Goal: Task Accomplishment & Management: Use online tool/utility

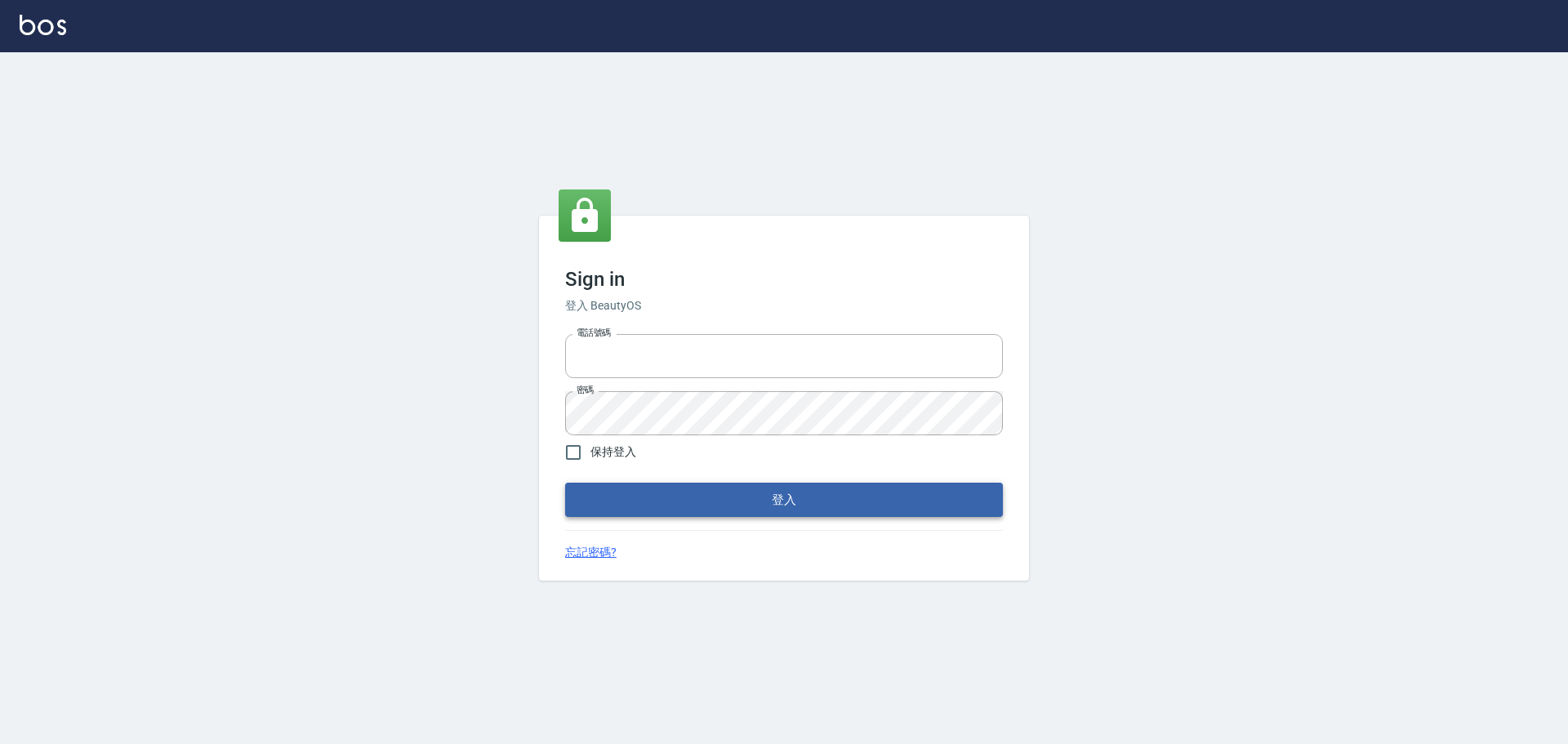
type input "0976821822"
click at [792, 504] on button "登入" at bounding box center [784, 500] width 438 height 34
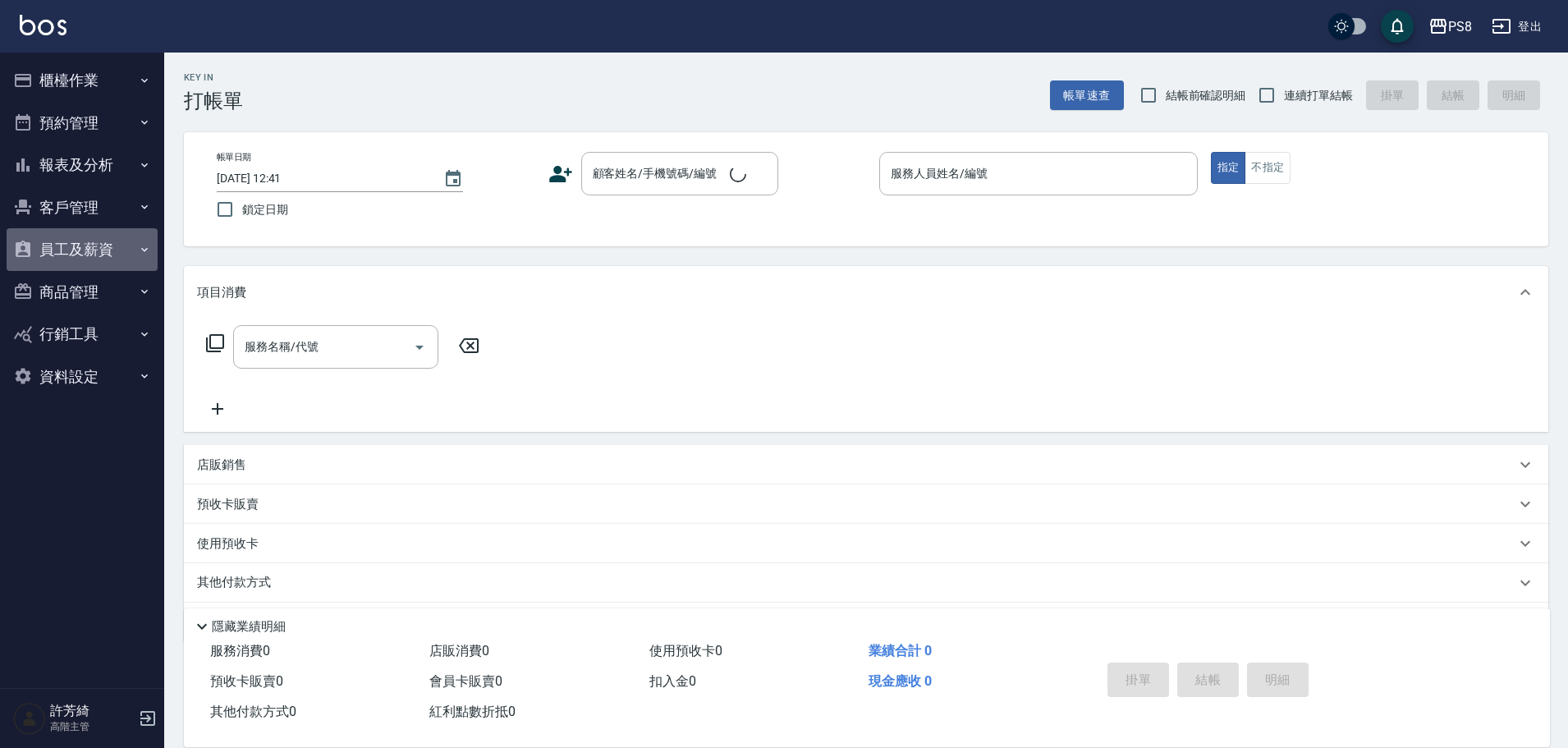
click at [50, 246] on button "員工及薪資" at bounding box center [82, 249] width 151 height 43
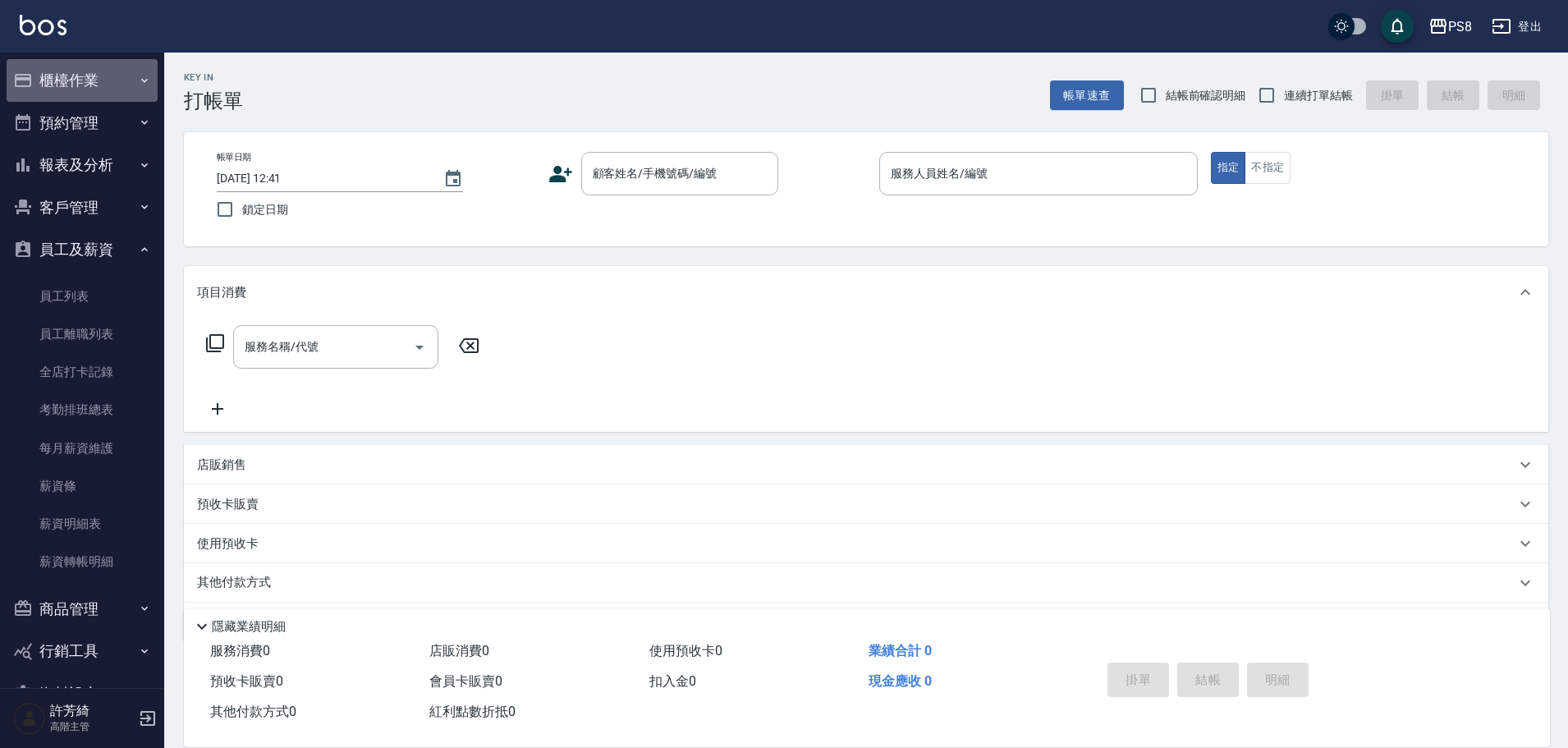
click at [97, 73] on button "櫃檯作業" at bounding box center [82, 80] width 151 height 43
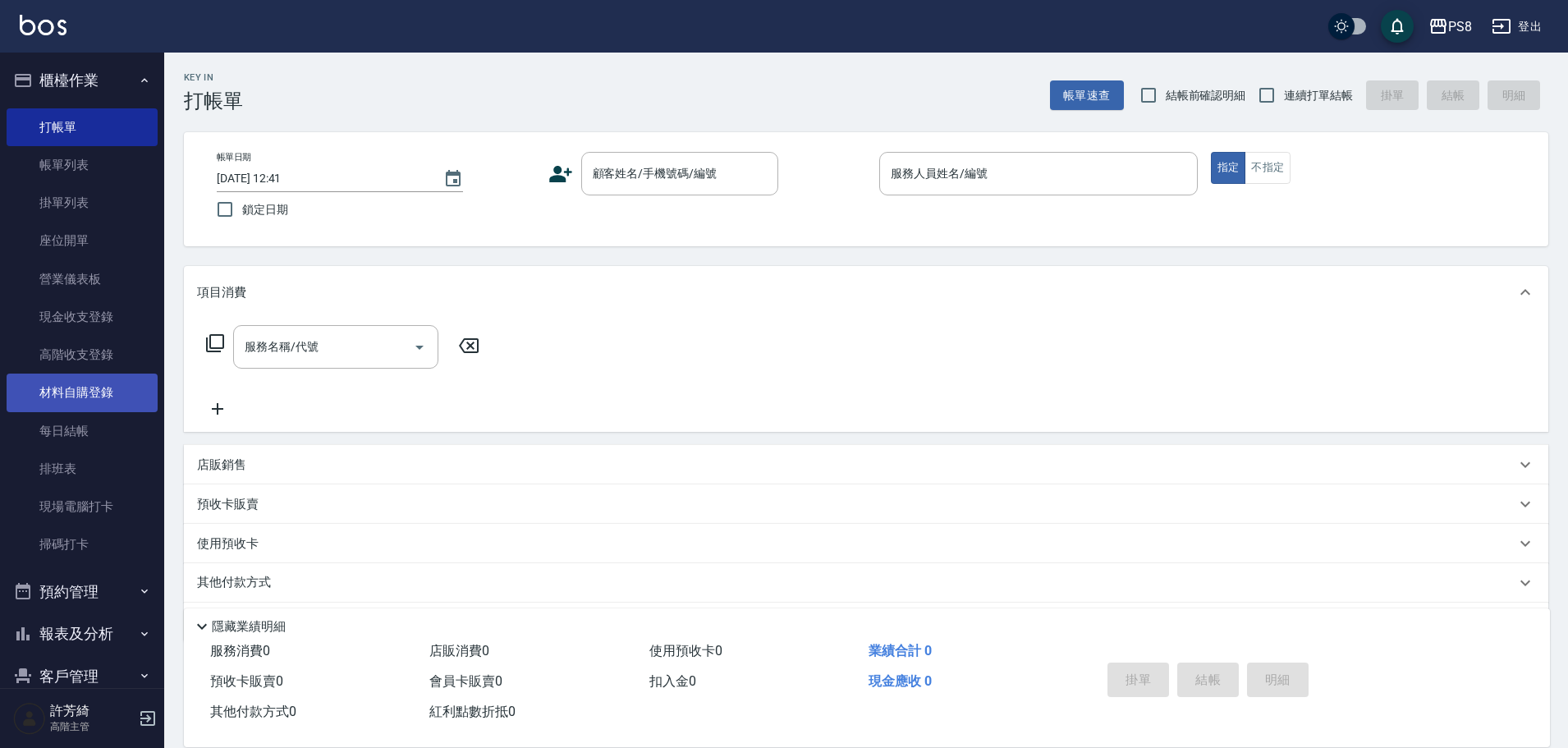
click at [62, 388] on link "材料自購登錄" at bounding box center [82, 393] width 151 height 38
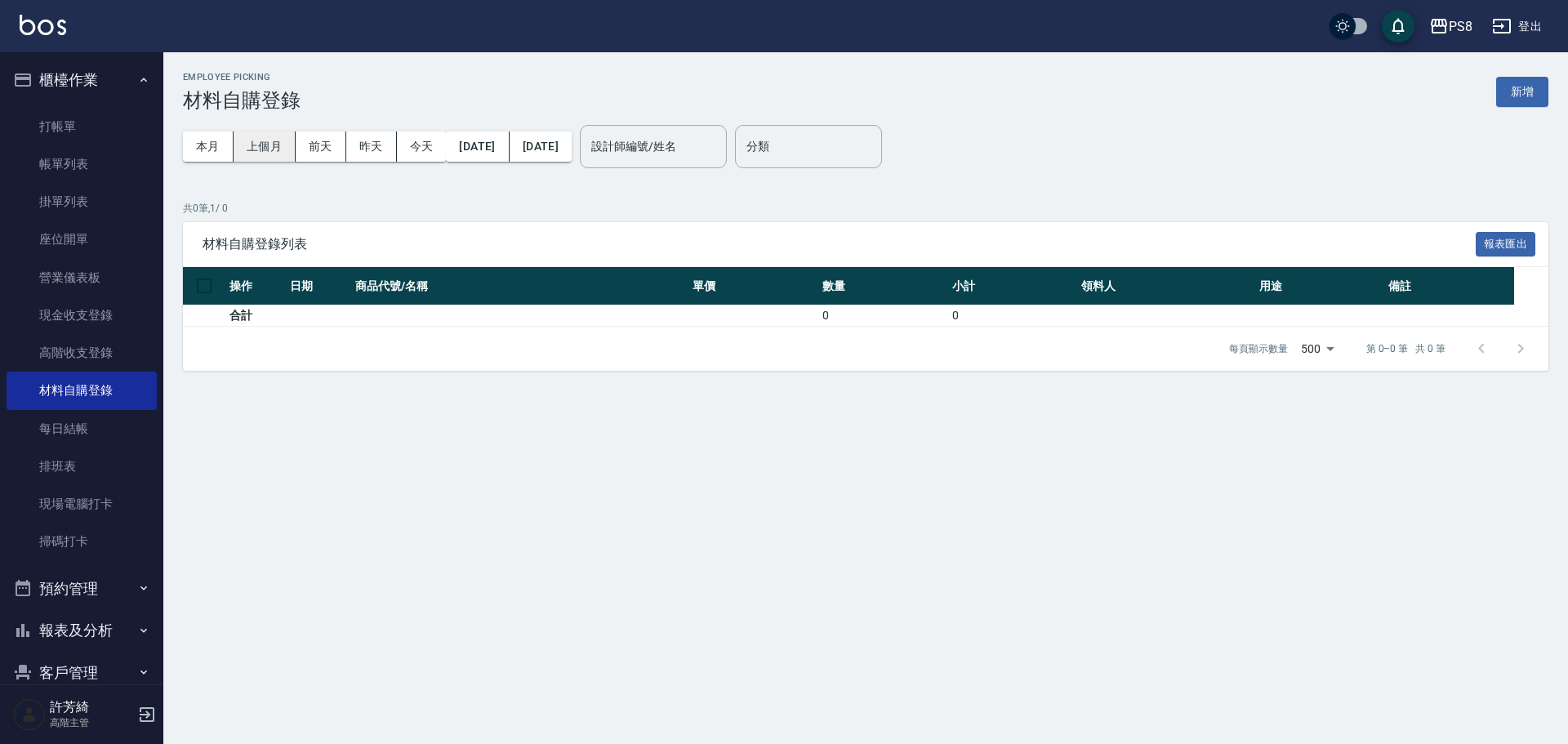
click at [266, 155] on button "上個月" at bounding box center [264, 146] width 62 height 30
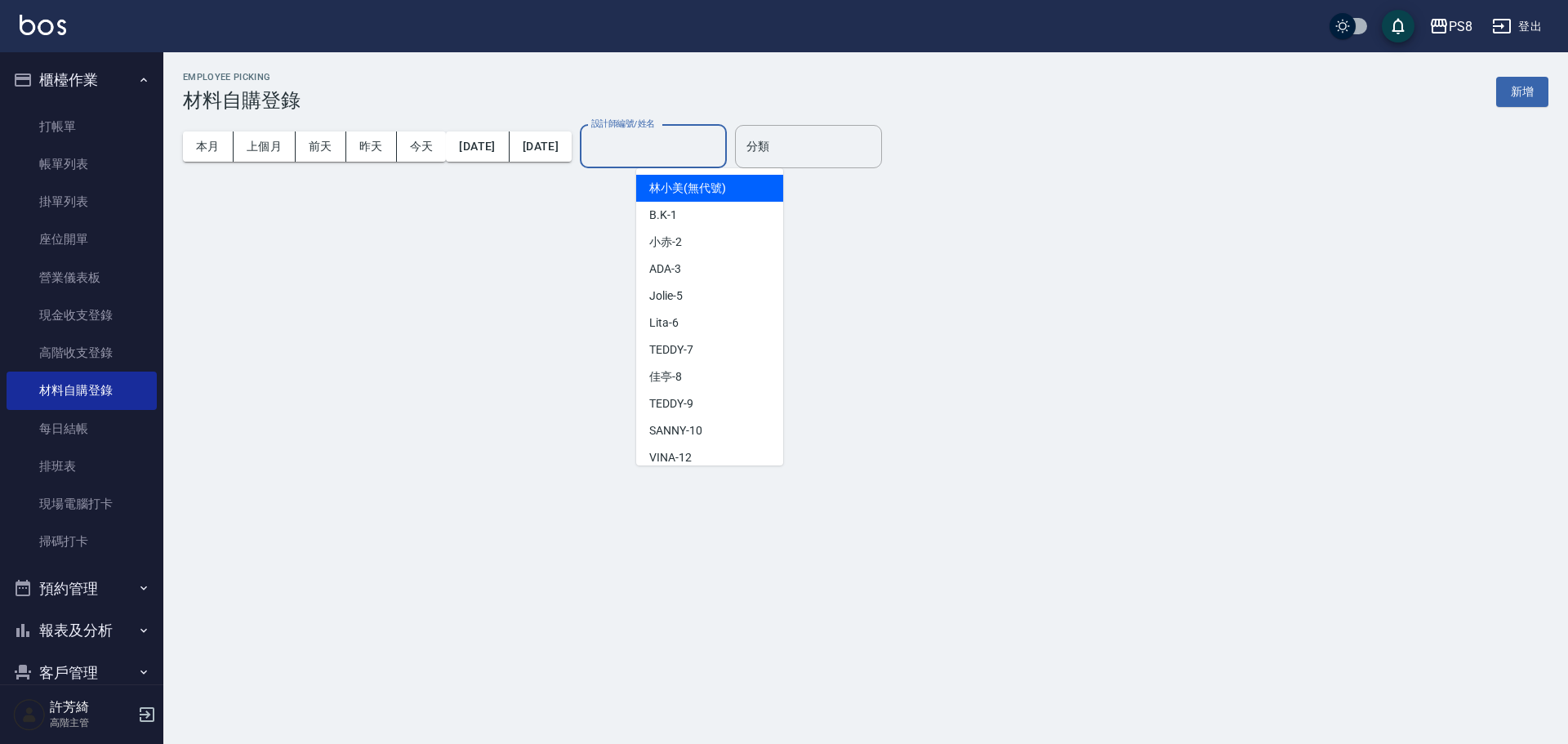
click at [712, 159] on input "設計師編號/姓名" at bounding box center [653, 146] width 132 height 29
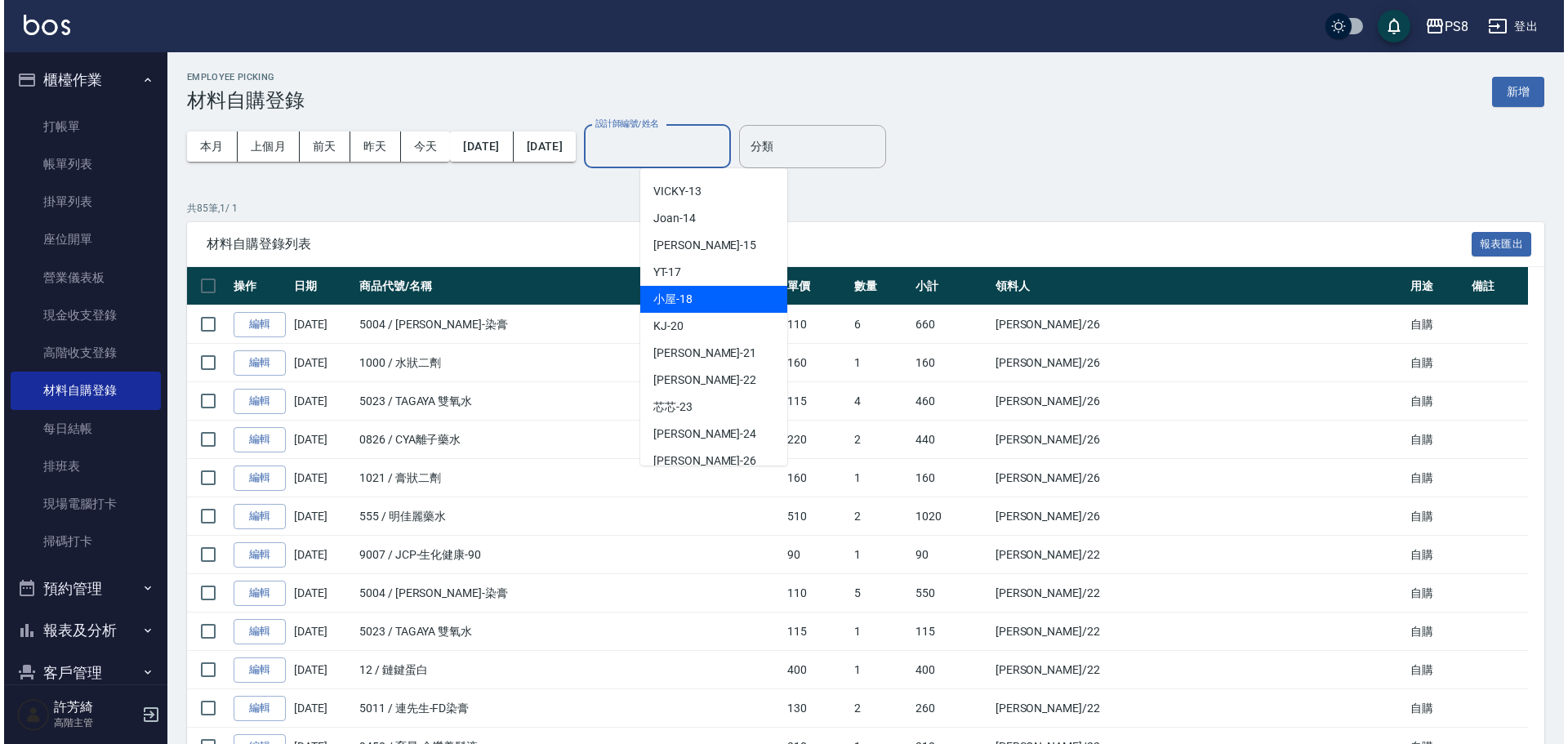
scroll to position [327, 0]
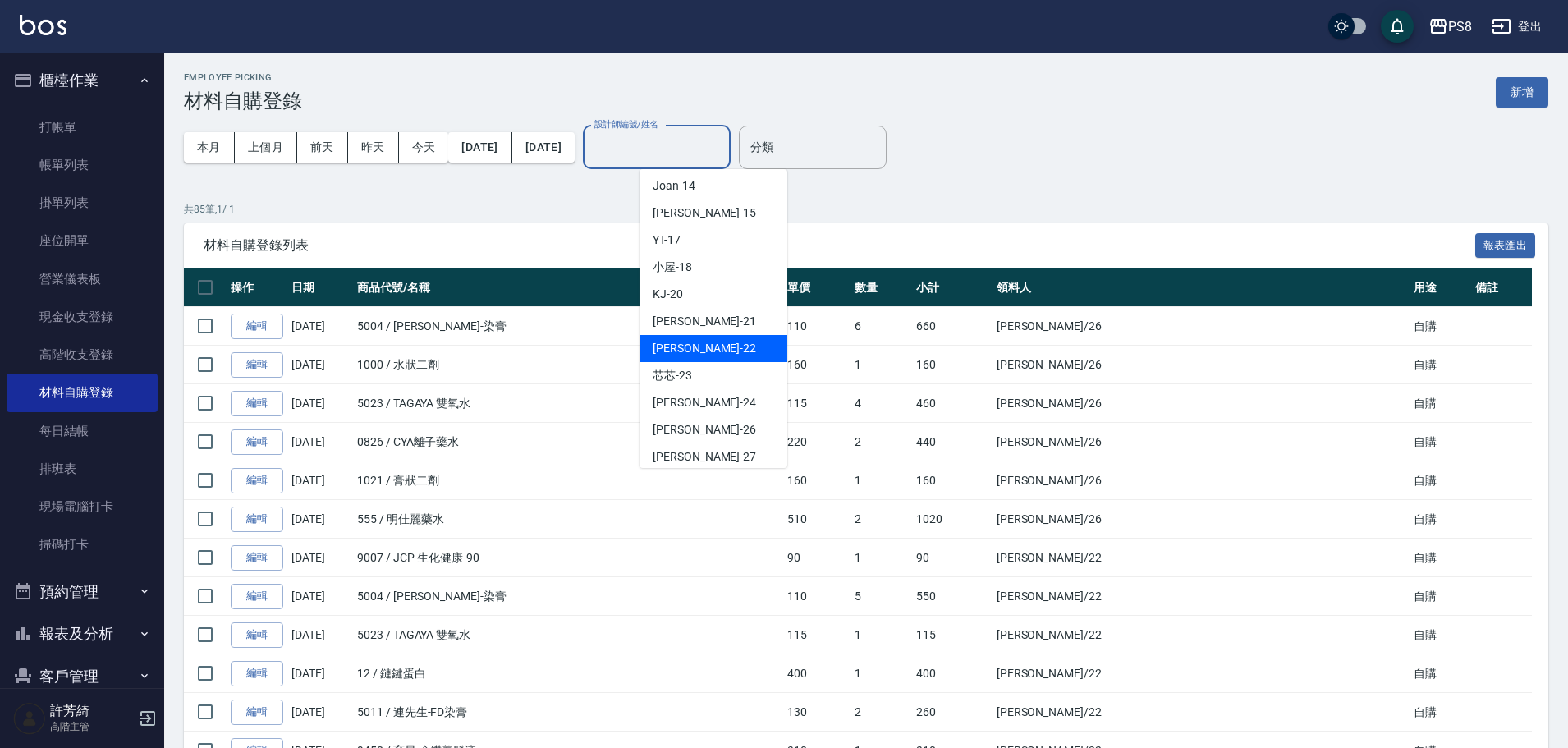
click at [694, 344] on div "珮安 -22" at bounding box center [713, 349] width 148 height 27
type input "珮安-22"
